Goal: Navigation & Orientation: Find specific page/section

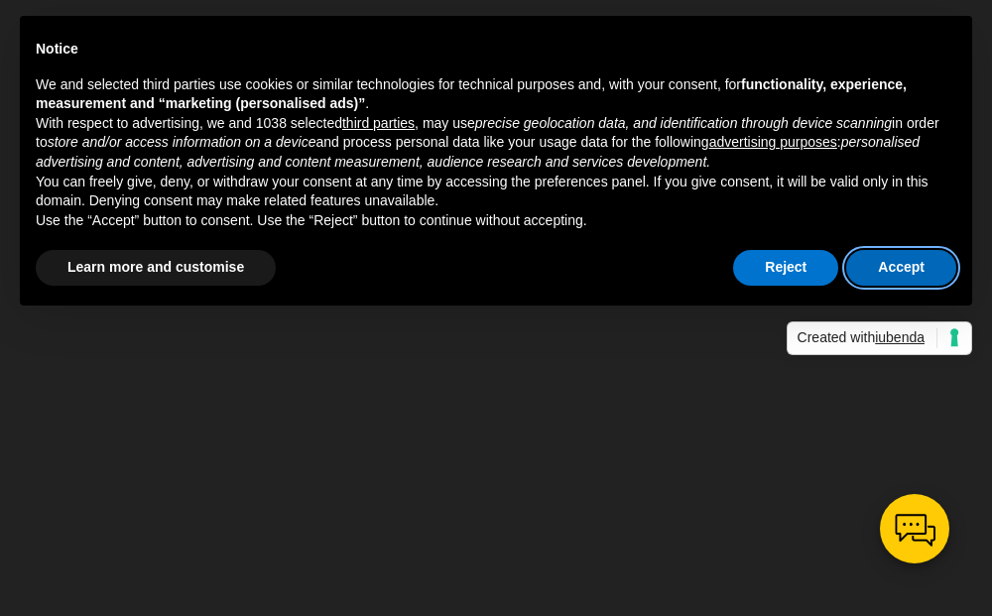
click at [905, 266] on button "Accept" at bounding box center [901, 268] width 110 height 36
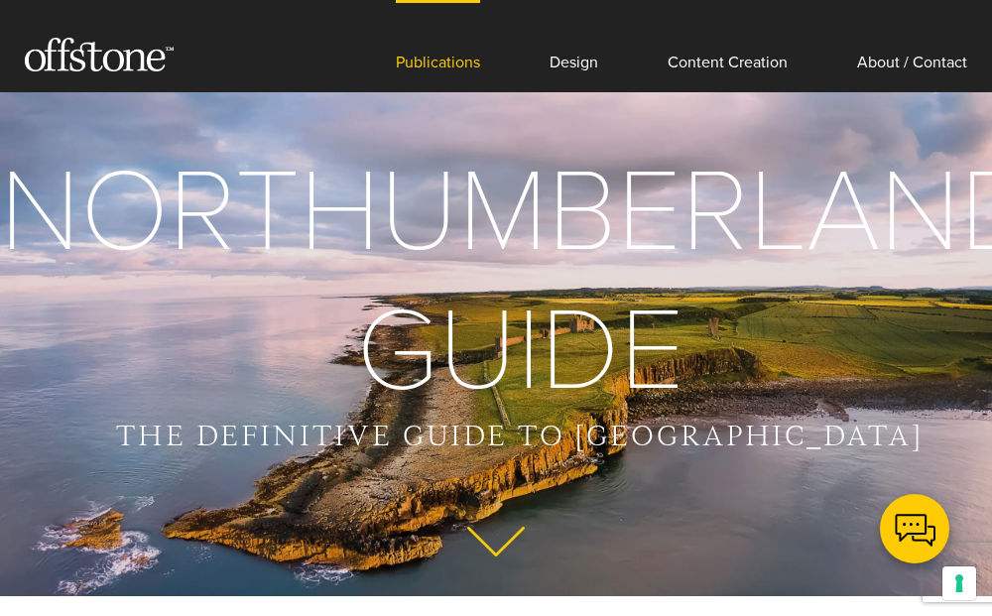
click at [439, 56] on link "Publications" at bounding box center [438, 46] width 84 height 92
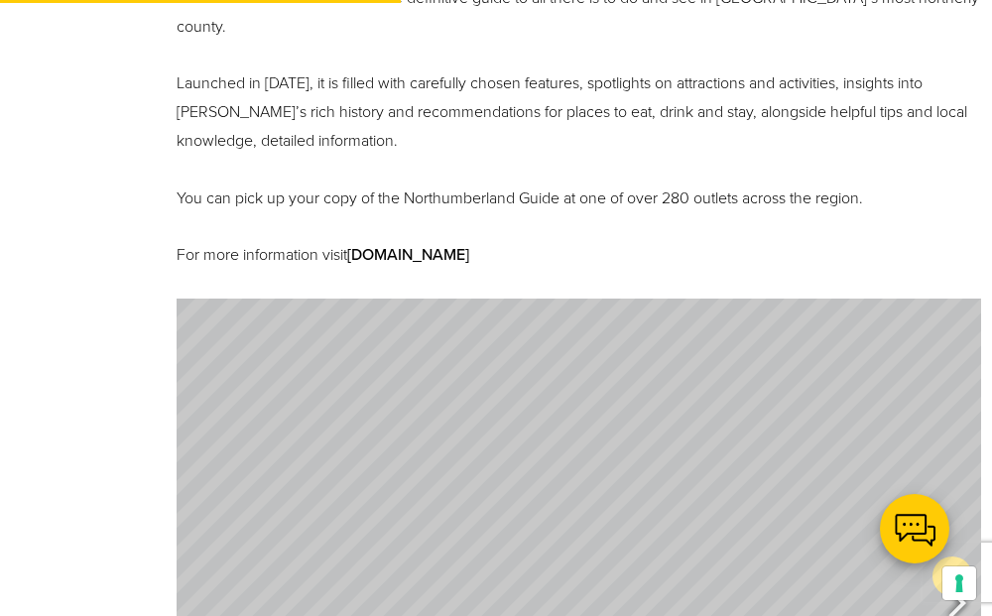
scroll to position [817, 0]
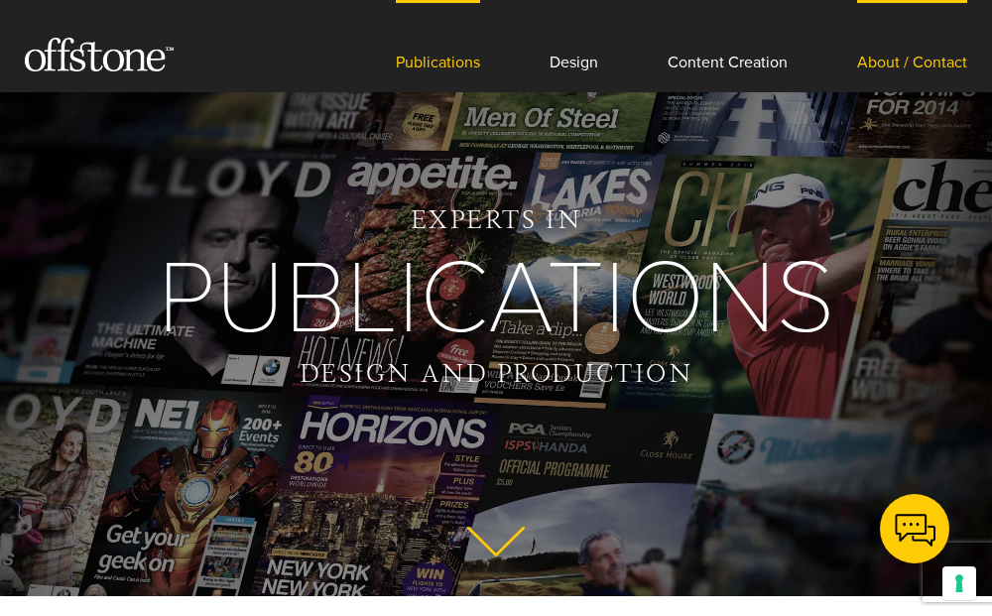
click at [889, 62] on link "About / Contact" at bounding box center [912, 46] width 110 height 92
